Goal: Information Seeking & Learning: Learn about a topic

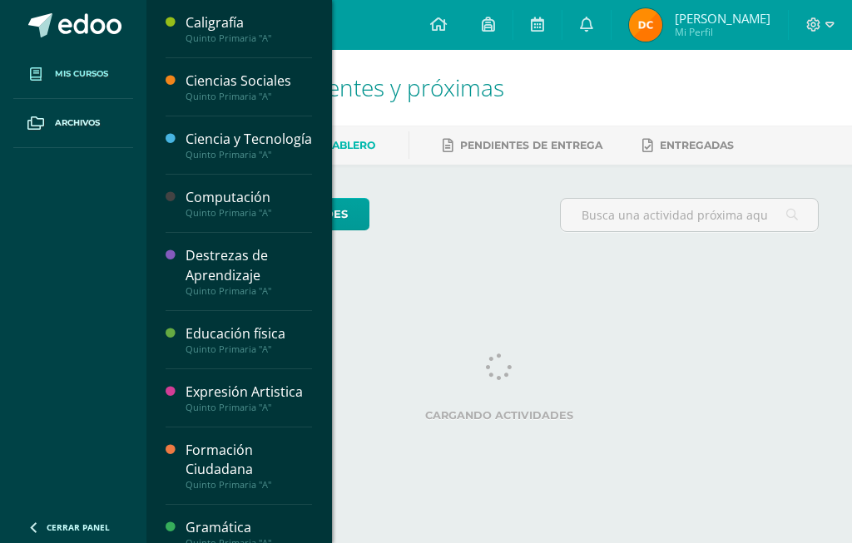
click at [71, 80] on span "Mis cursos" at bounding box center [81, 73] width 53 height 13
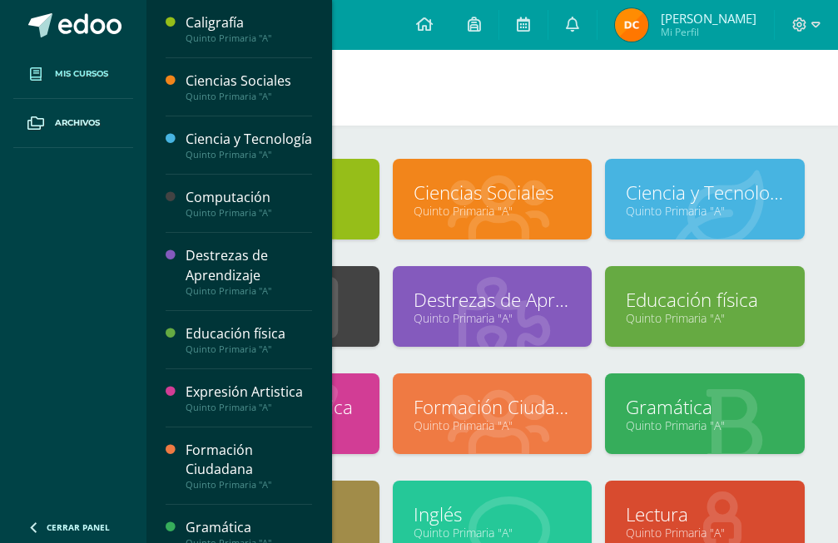
scroll to position [241, 0]
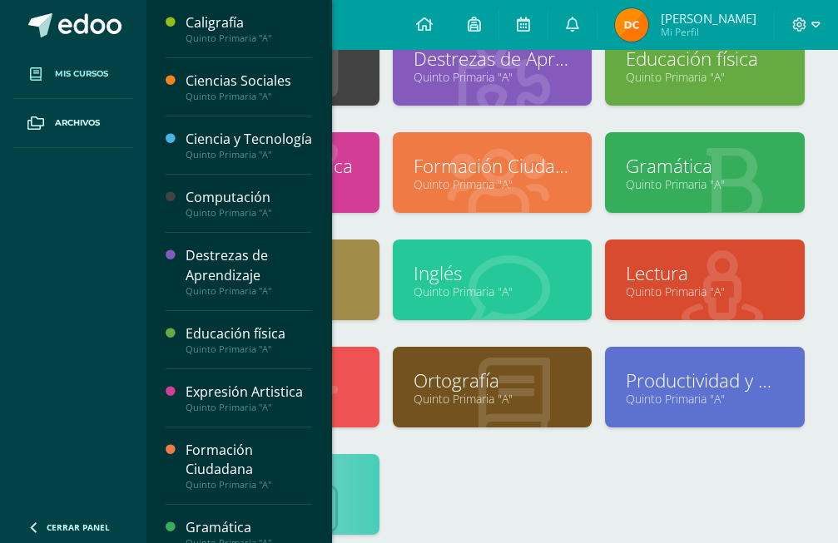
click at [479, 114] on div "Destrezas de Aprendizaje Quinto Primaria "A"" at bounding box center [492, 78] width 213 height 107
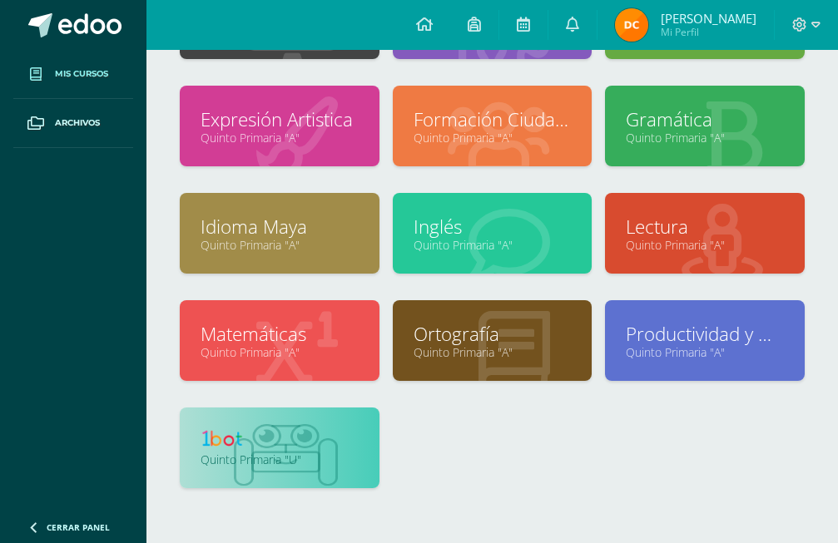
scroll to position [339, 0]
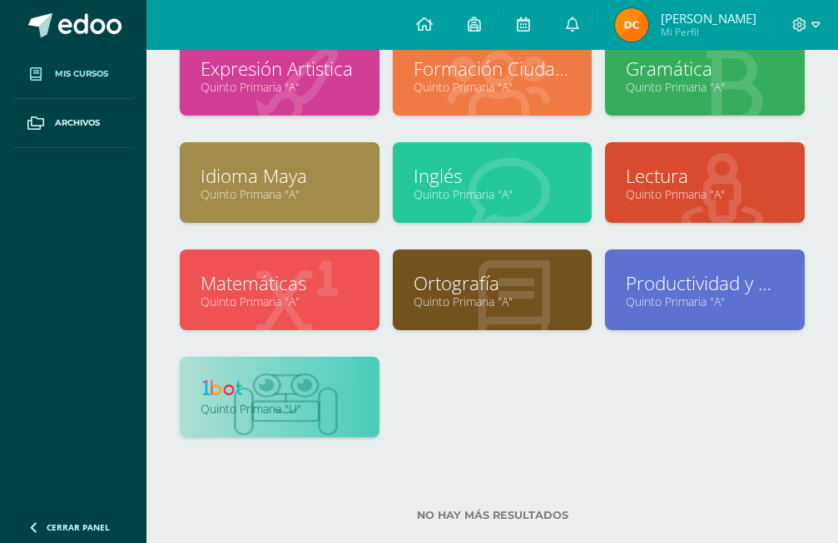
click at [307, 413] on link "Quinto Primaria "U"" at bounding box center [279, 409] width 158 height 16
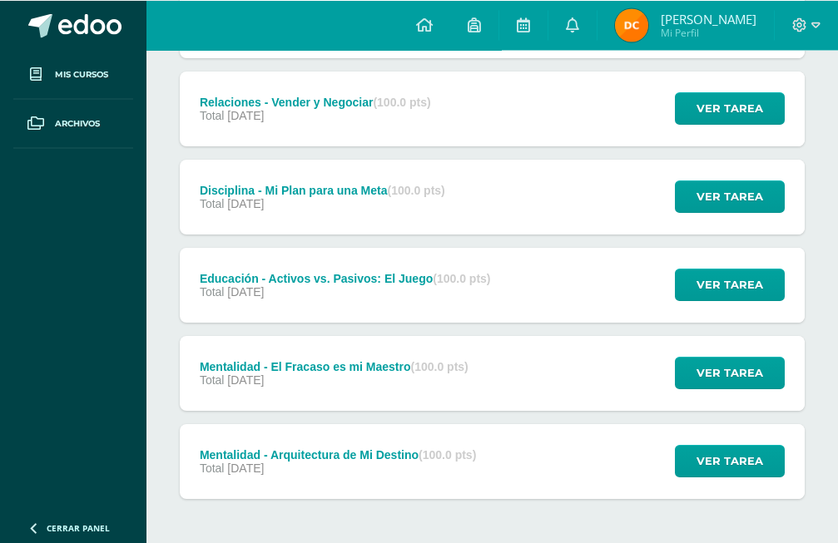
scroll to position [296, 0]
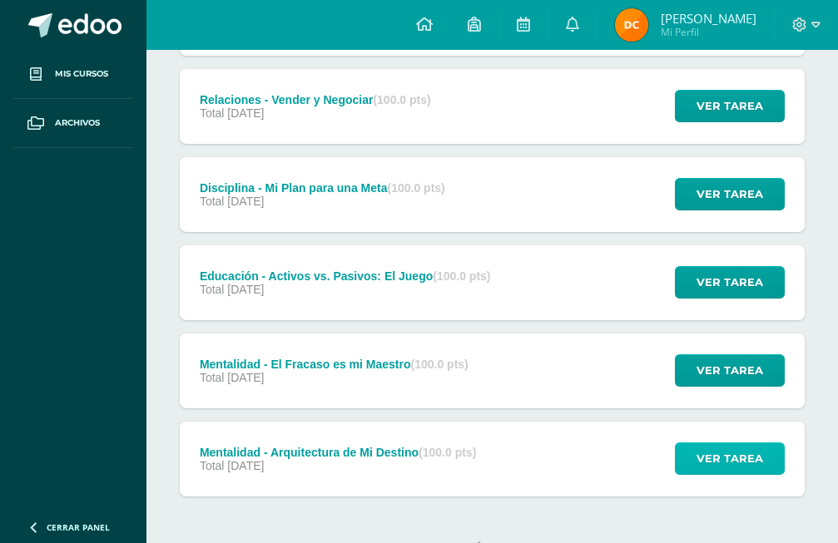
click at [745, 443] on span "Ver tarea" at bounding box center [729, 458] width 67 height 31
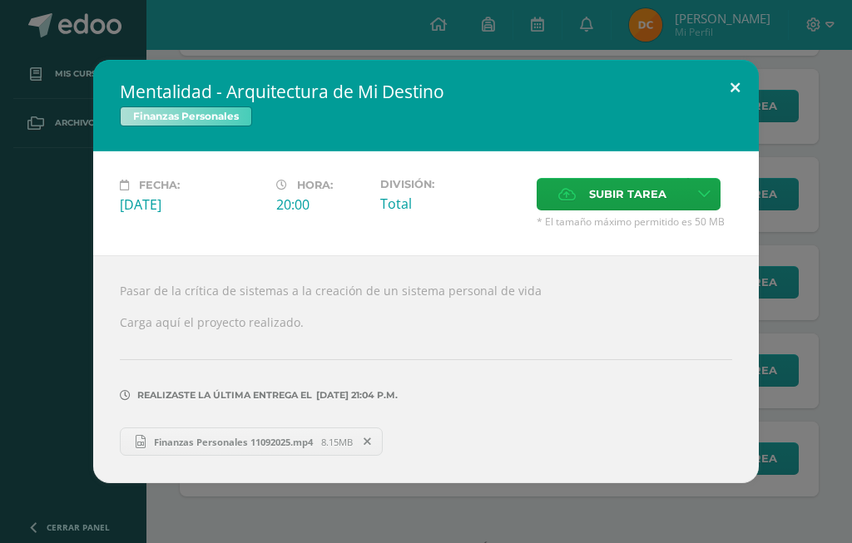
click at [738, 102] on button at bounding box center [734, 88] width 47 height 57
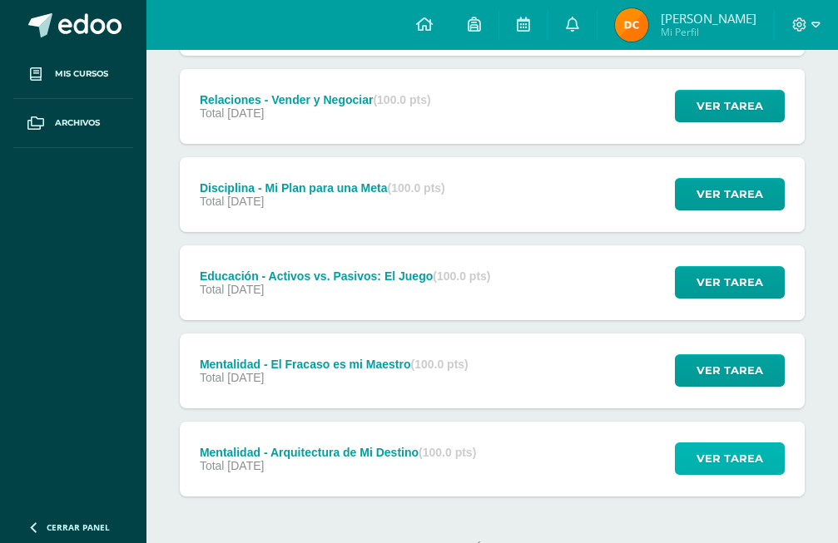
scroll to position [0, 0]
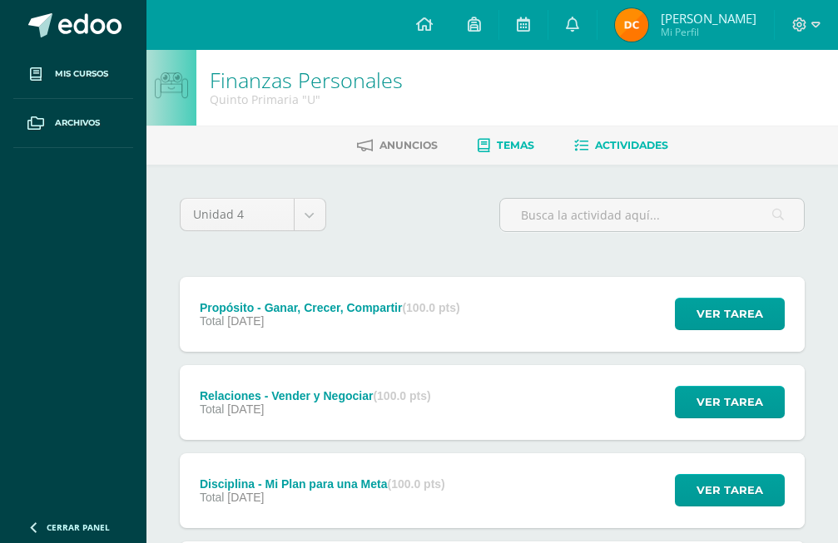
click at [496, 139] on link "Temas" at bounding box center [505, 145] width 57 height 27
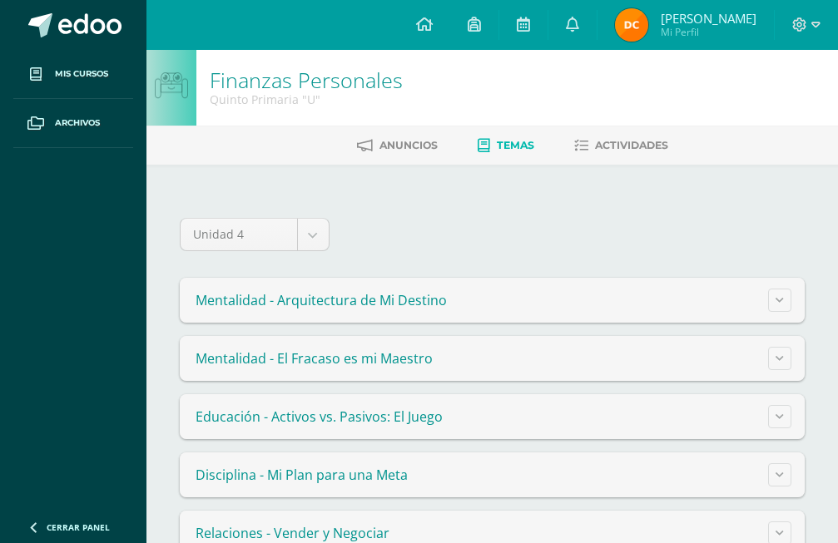
scroll to position [52, 0]
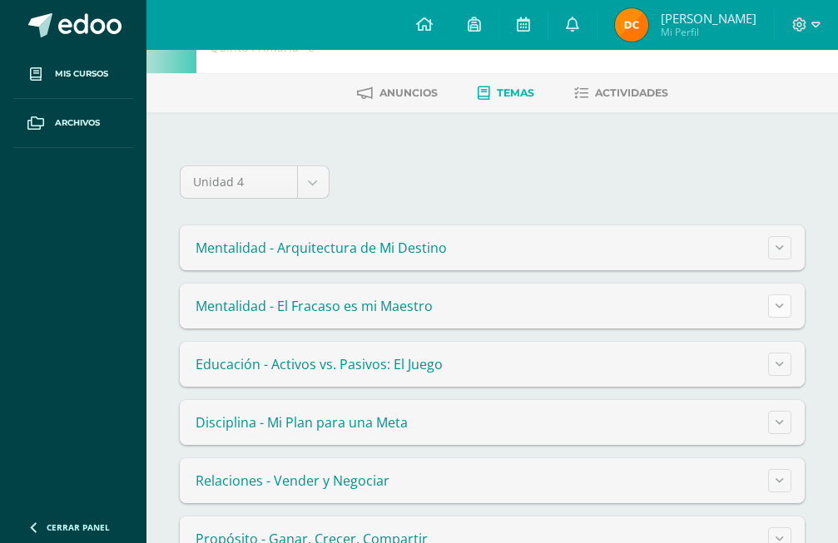
click at [781, 311] on button at bounding box center [779, 305] width 23 height 23
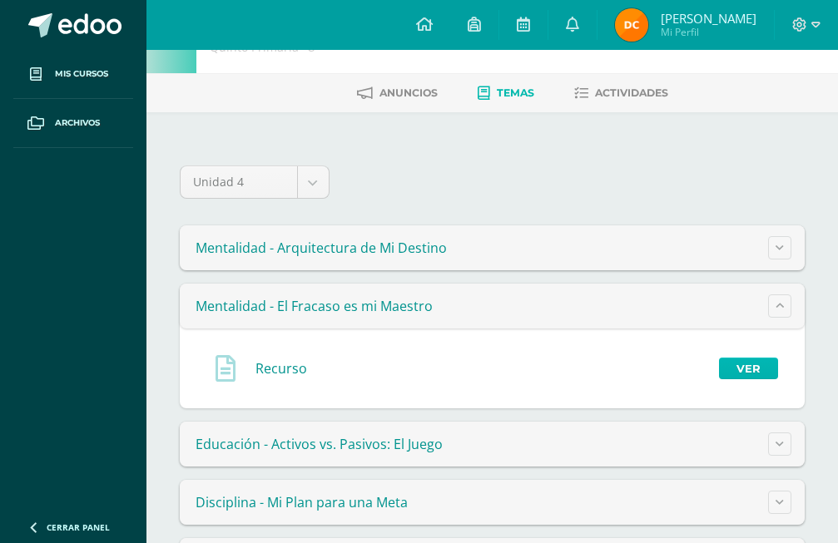
click at [766, 363] on link "Ver" at bounding box center [748, 369] width 59 height 22
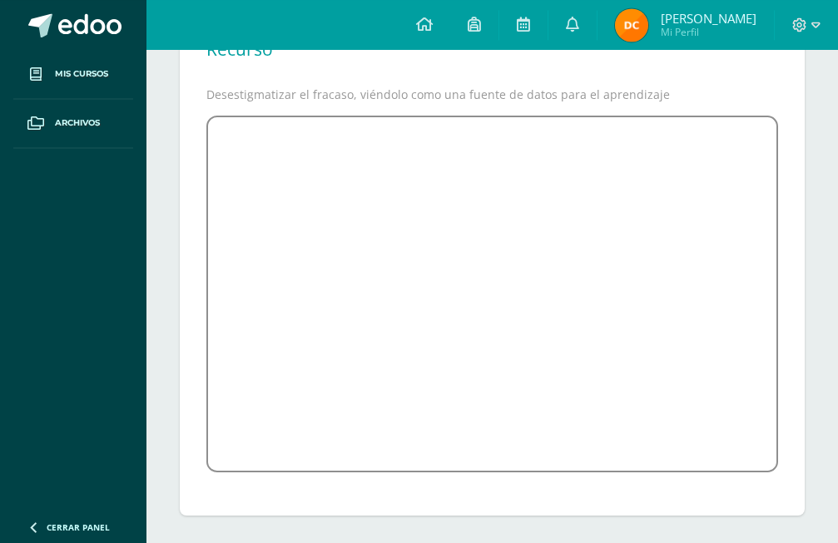
scroll to position [193, 0]
